Goal: Check status: Check status

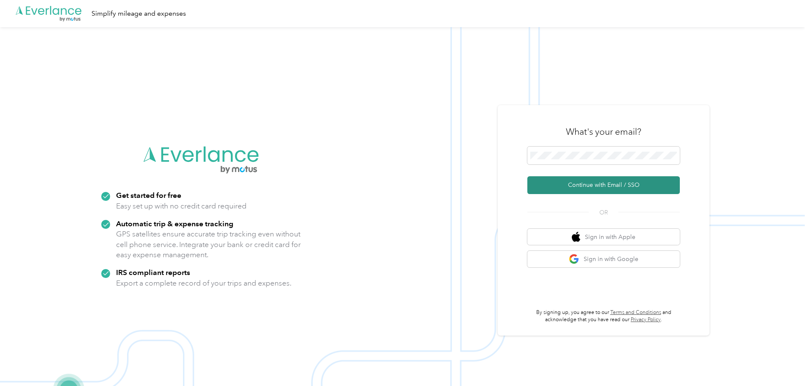
click at [596, 185] on button "Continue with Email / SSO" at bounding box center [603, 185] width 152 height 18
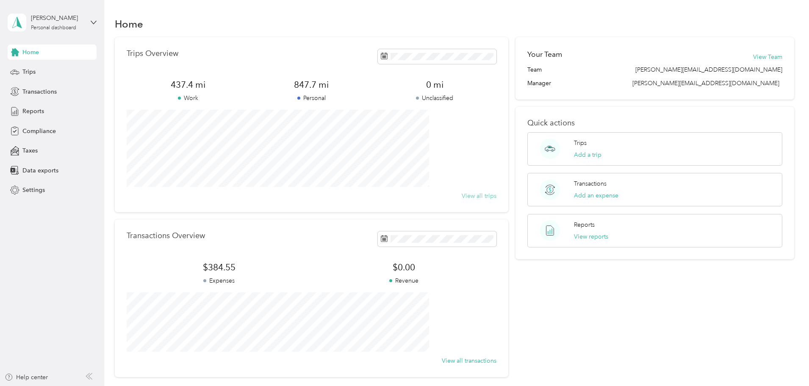
click at [461, 195] on button "View all trips" at bounding box center [478, 195] width 35 height 9
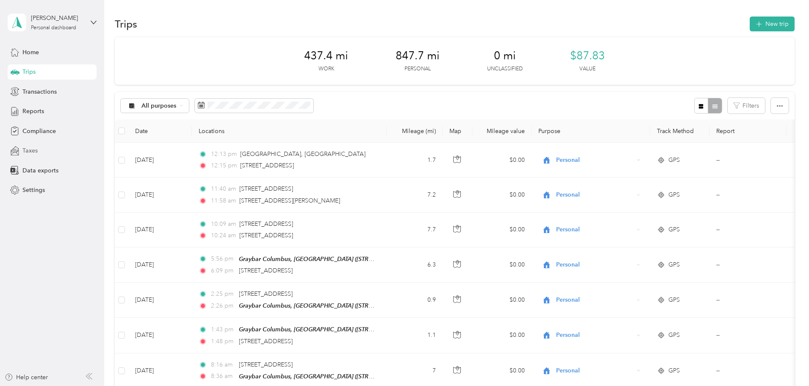
click at [34, 152] on span "Taxes" at bounding box center [29, 150] width 15 height 9
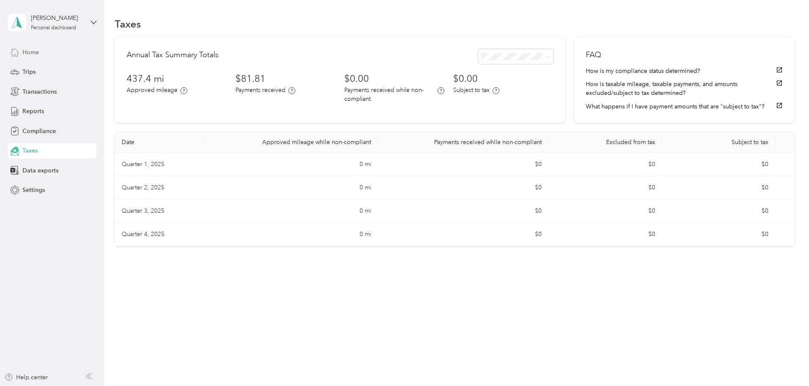
click at [33, 50] on span "Home" at bounding box center [30, 52] width 17 height 9
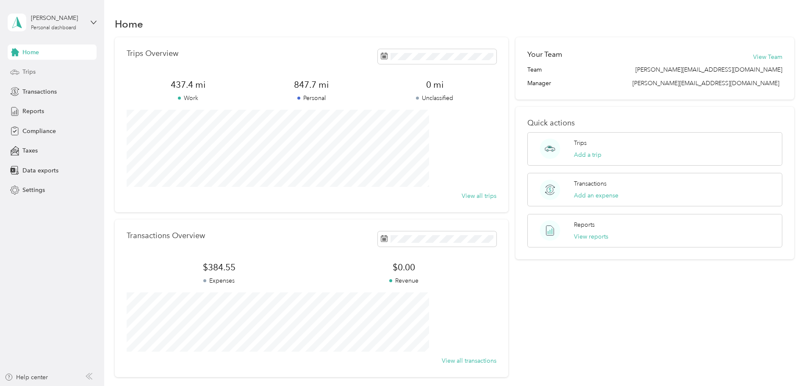
click at [30, 70] on span "Trips" at bounding box center [28, 71] width 13 height 9
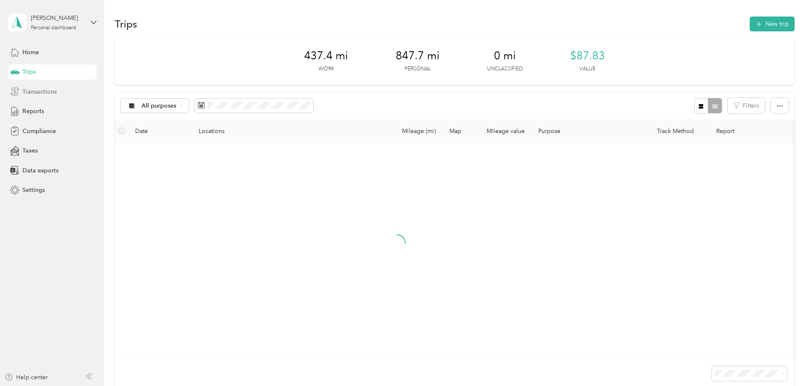
click at [46, 88] on span "Transactions" at bounding box center [39, 91] width 34 height 9
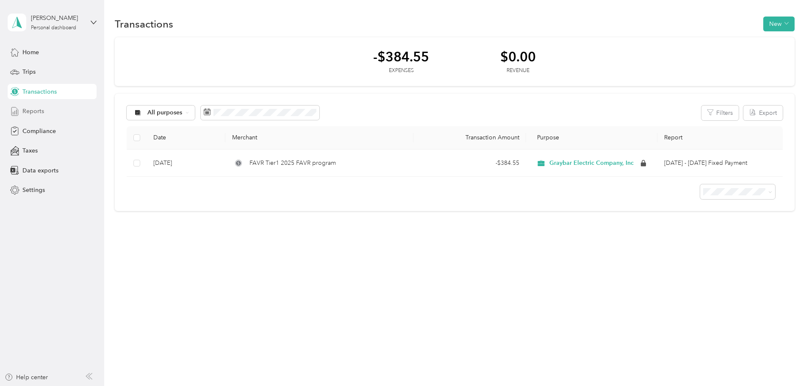
click at [24, 109] on span "Reports" at bounding box center [33, 111] width 22 height 9
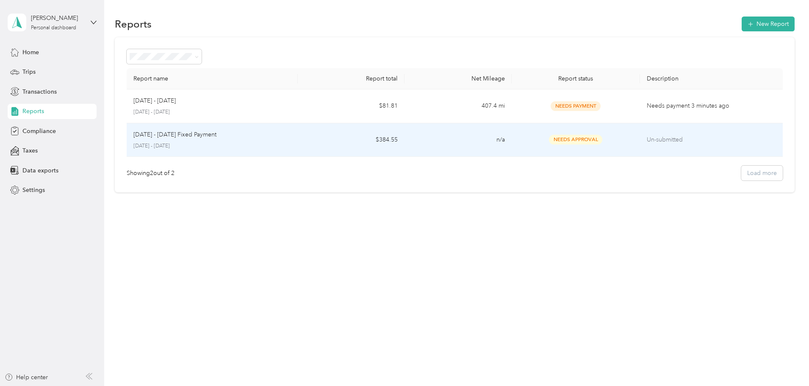
click at [550, 143] on span "Needs Approval" at bounding box center [575, 140] width 53 height 10
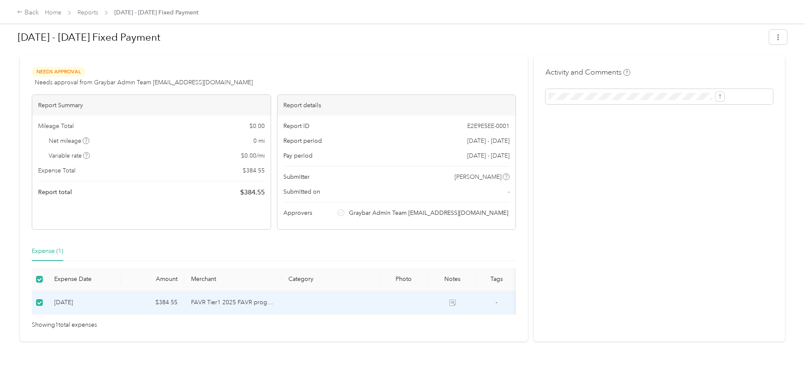
scroll to position [22, 0]
click at [384, 208] on span "Graybar Admin Team [EMAIL_ADDRESS][DOMAIN_NAME]" at bounding box center [428, 212] width 159 height 9
click at [114, 56] on div at bounding box center [402, 55] width 769 height 9
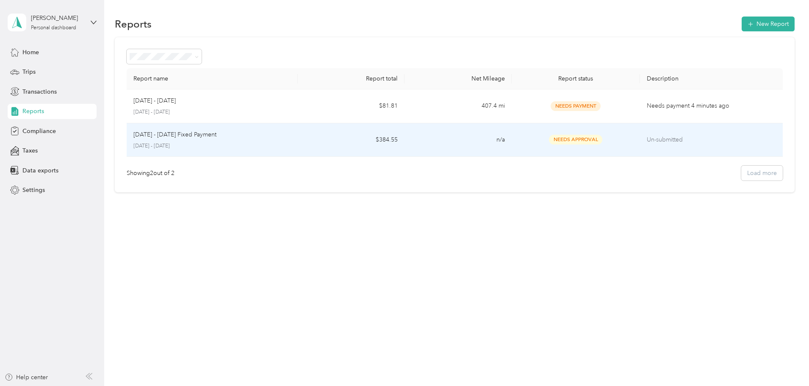
click at [216, 135] on p "[DATE] - [DATE] Fixed Payment" at bounding box center [174, 134] width 83 height 9
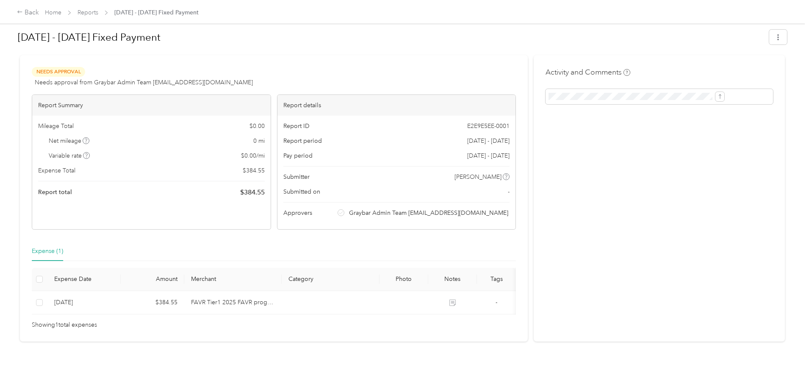
scroll to position [22, 0]
click at [388, 208] on span "Graybar Admin Team [EMAIL_ADDRESS][DOMAIN_NAME]" at bounding box center [428, 212] width 159 height 9
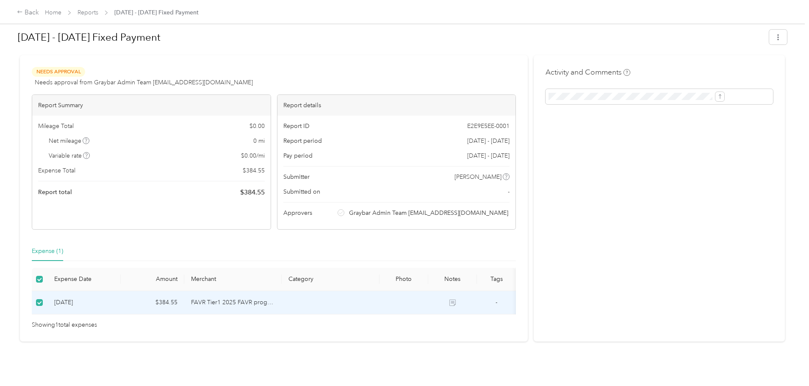
click at [121, 291] on td "[DATE]" at bounding box center [83, 302] width 73 height 23
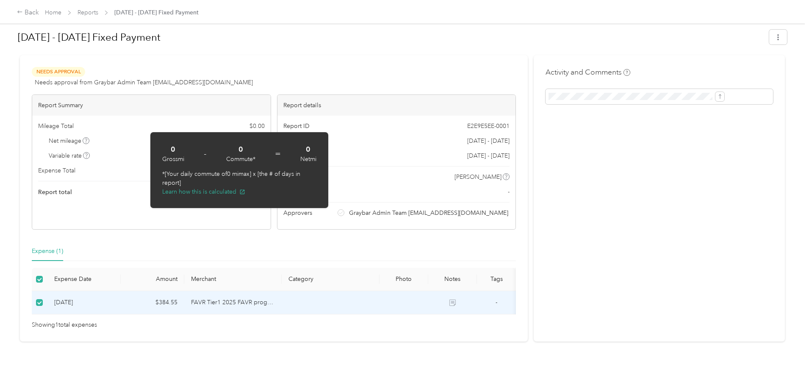
click at [290, 225] on div "Needs Approval Needs approval from Graybar Admin Team [EMAIL_ADDRESS][DOMAIN_NA…" at bounding box center [274, 198] width 508 height 286
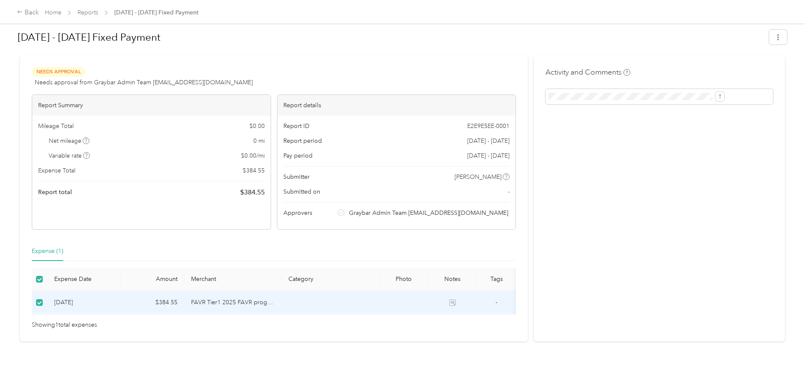
click at [74, 121] on span "Mileage Total" at bounding box center [56, 125] width 36 height 9
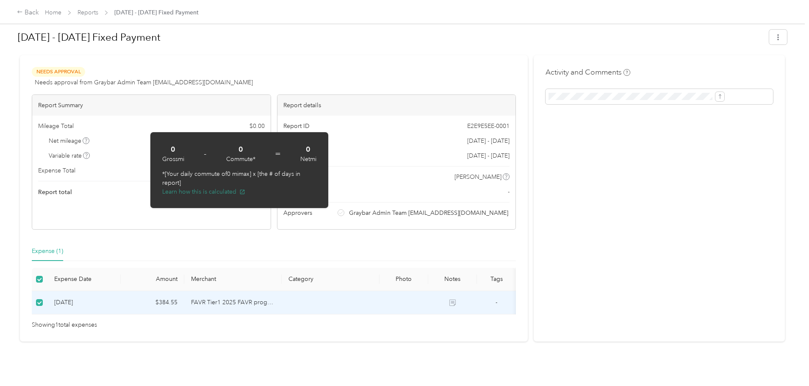
click at [224, 192] on button "Learn how this is calculated" at bounding box center [203, 191] width 83 height 9
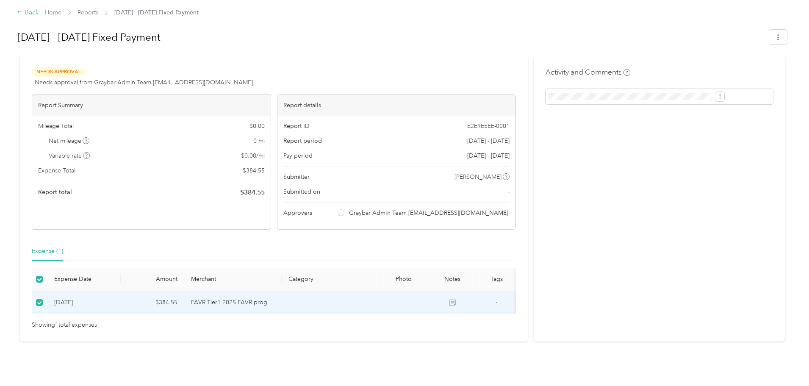
click at [39, 14] on div "Back" at bounding box center [28, 13] width 22 height 10
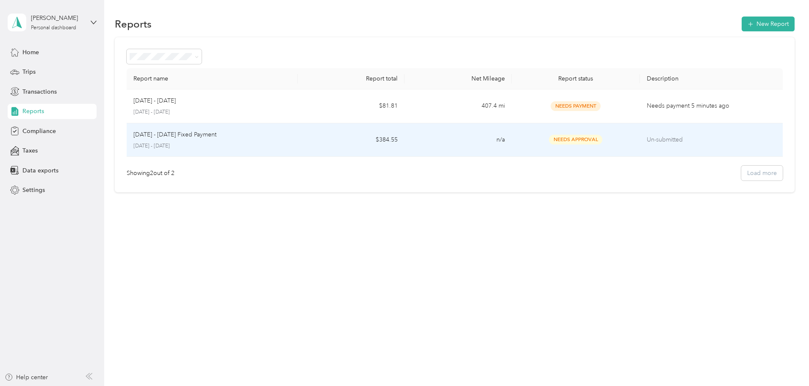
click at [216, 132] on p "[DATE] - [DATE] Fixed Payment" at bounding box center [174, 134] width 83 height 9
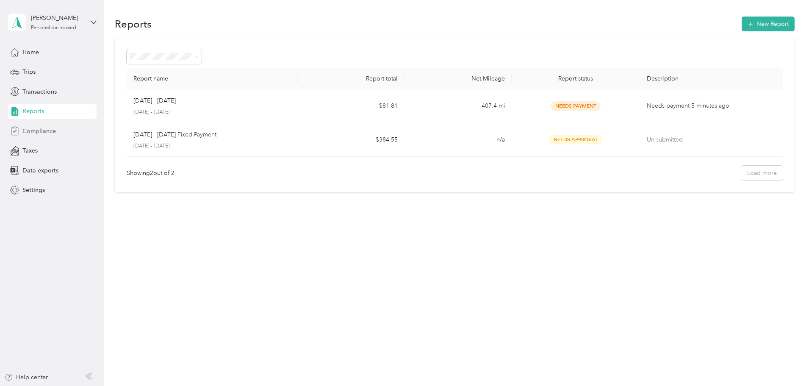
click at [49, 129] on span "Compliance" at bounding box center [38, 131] width 33 height 9
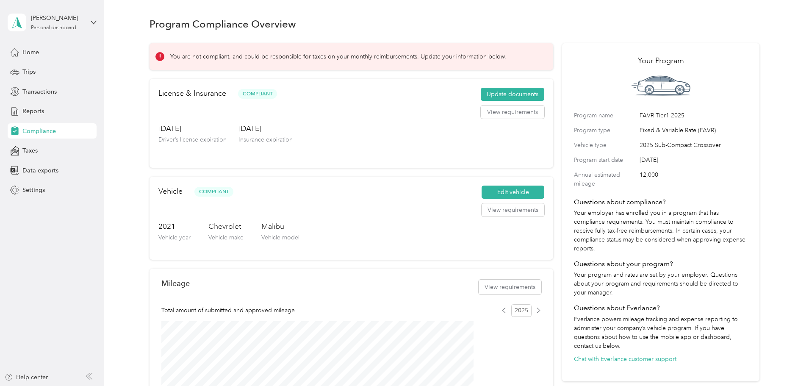
click at [255, 55] on p "You are not compliant, and could be responsible for taxes on your monthly reimb…" at bounding box center [338, 56] width 336 height 9
click at [215, 59] on div "You are not compliant, and could be responsible for taxes on your monthly reimb…" at bounding box center [348, 56] width 386 height 9
click at [163, 59] on icon at bounding box center [160, 56] width 6 height 6
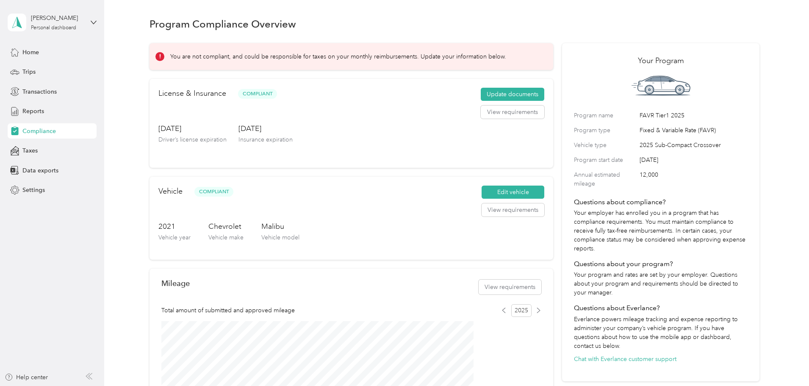
click at [389, 61] on p "You are not compliant, and could be responsible for taxes on your monthly reimb…" at bounding box center [338, 56] width 336 height 9
click at [31, 51] on span "Home" at bounding box center [30, 52] width 17 height 9
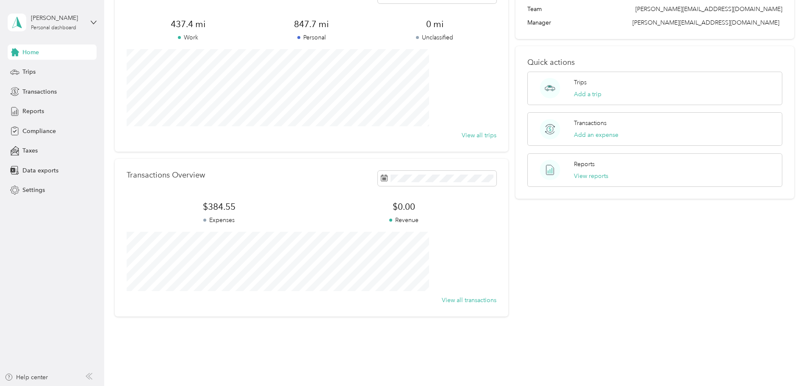
scroll to position [78, 0]
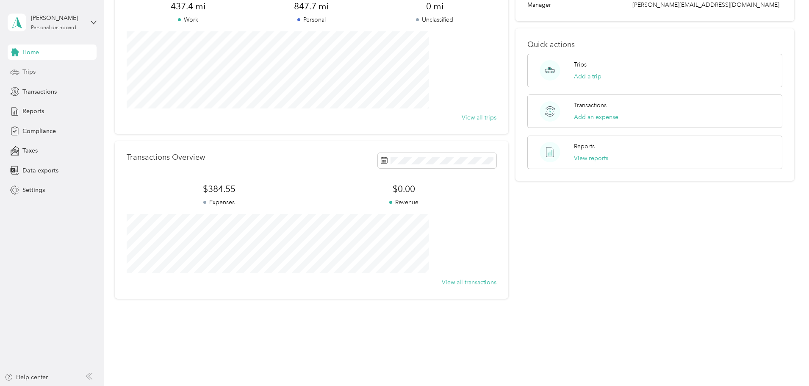
click at [28, 71] on span "Trips" at bounding box center [28, 71] width 13 height 9
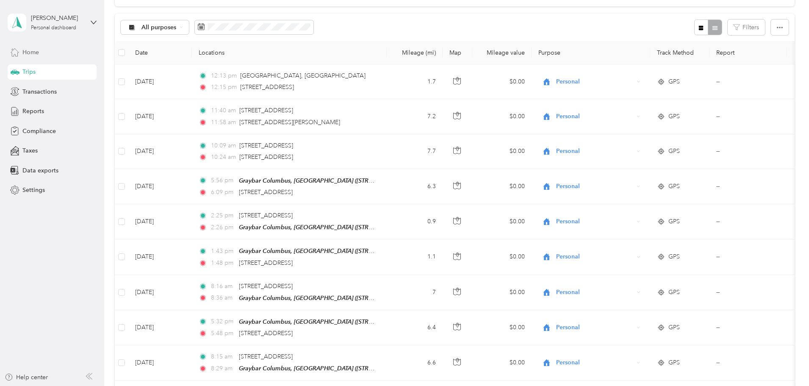
click at [36, 50] on span "Home" at bounding box center [30, 52] width 17 height 9
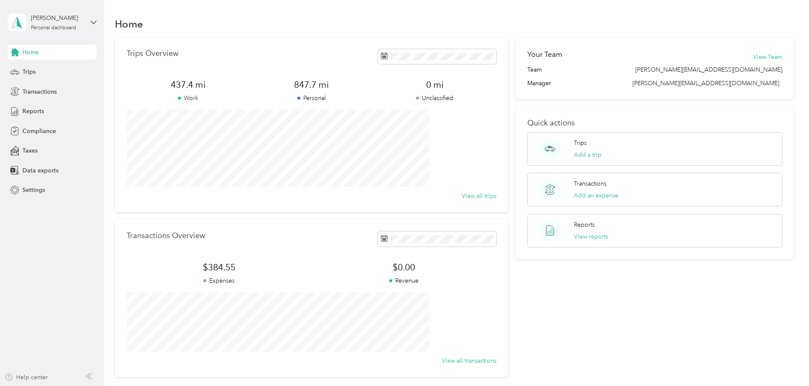
click at [36, 376] on div "Help center" at bounding box center [26, 377] width 43 height 9
click at [30, 108] on span "Reports" at bounding box center [33, 111] width 22 height 9
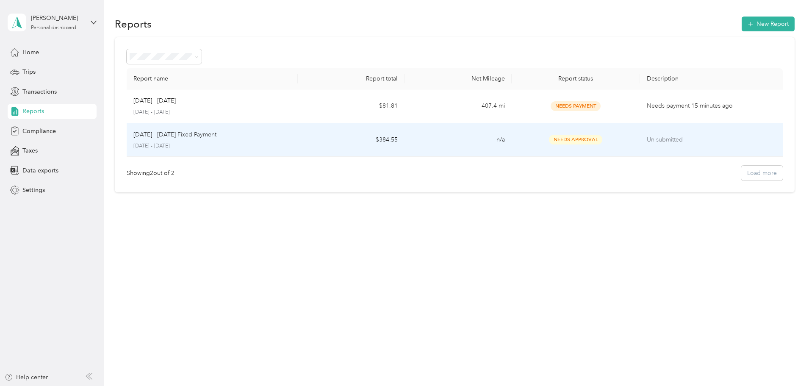
click at [558, 138] on span "Needs Approval" at bounding box center [575, 140] width 53 height 10
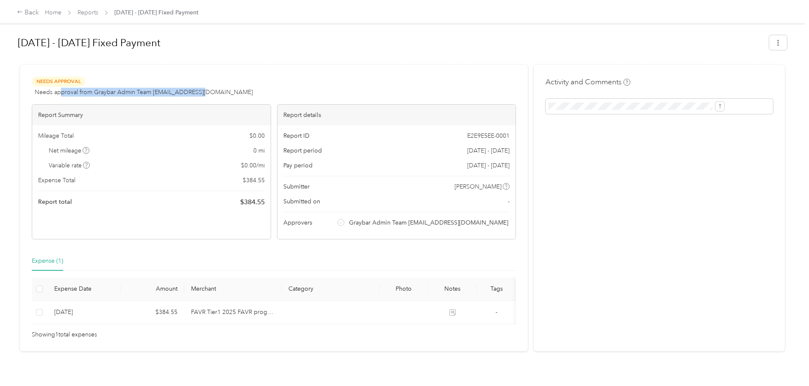
drag, startPoint x: 127, startPoint y: 88, endPoint x: 280, endPoint y: 90, distance: 152.4
click at [280, 90] on div "Needs Approval Needs approval from Graybar Admin Team [EMAIL_ADDRESS][DOMAIN_NA…" at bounding box center [274, 87] width 484 height 20
click at [560, 91] on div "Activity and Comments" at bounding box center [658, 96] width 227 height 38
click at [348, 58] on div at bounding box center [402, 61] width 769 height 9
